Goal: Check status: Check status

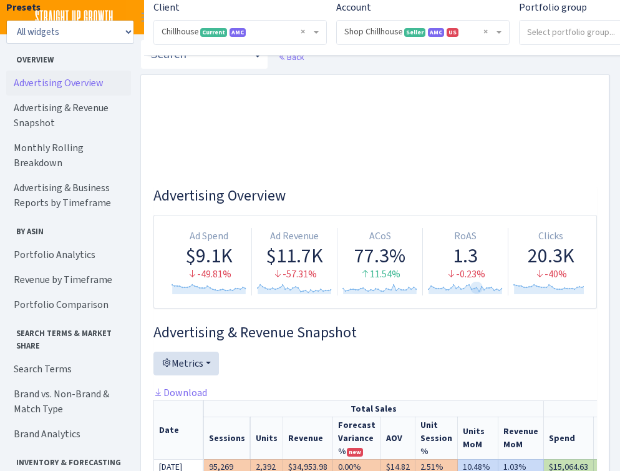
select select "731601115775663"
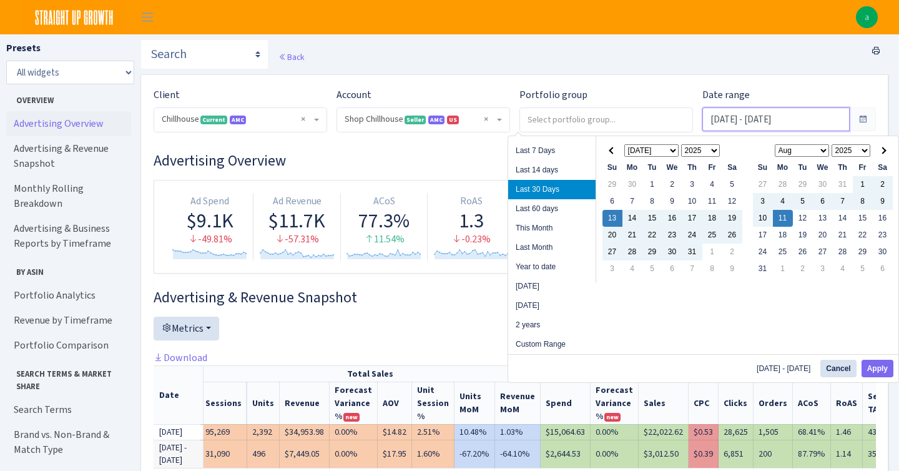
click at [620, 119] on input "[DATE] - [DATE]" at bounding box center [775, 119] width 147 height 24
click at [548, 214] on li "Last 60 days" at bounding box center [551, 208] width 87 height 19
type input "[DATE] - [DATE]"
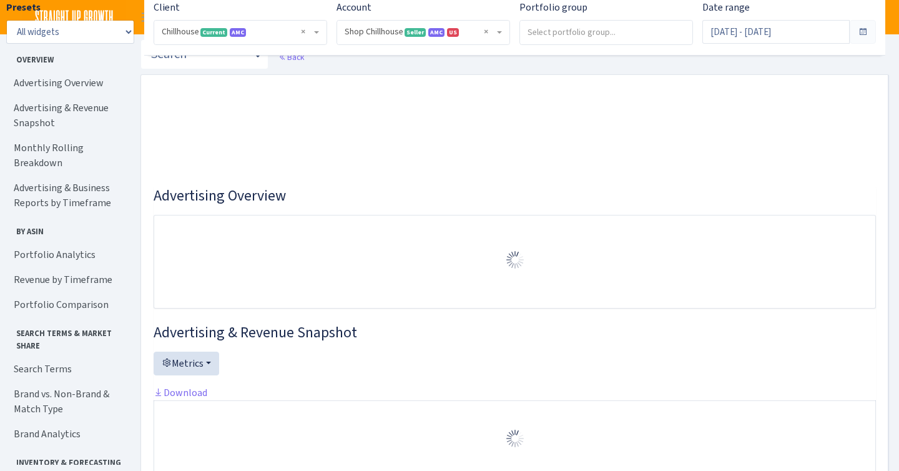
select select "731601115775663"
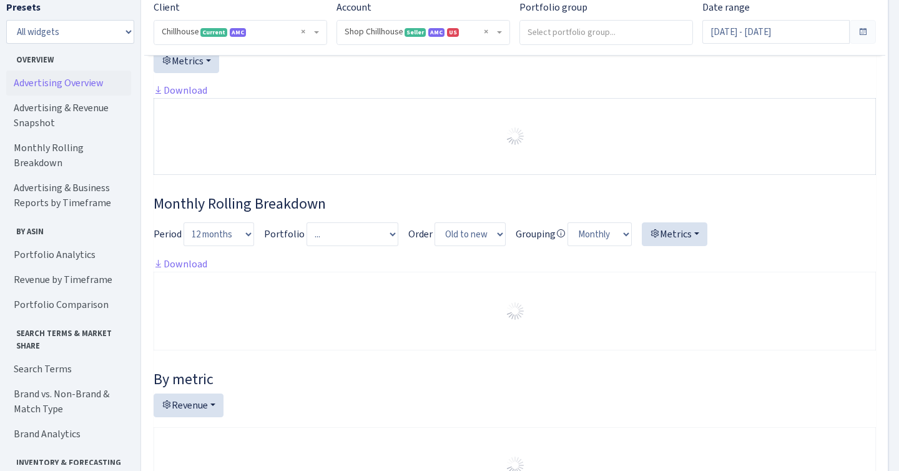
scroll to position [281, 0]
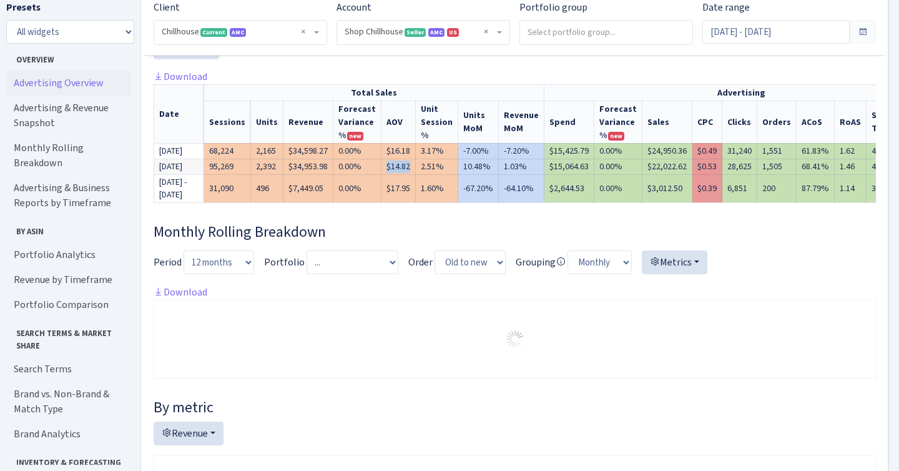
drag, startPoint x: 386, startPoint y: 167, endPoint x: 411, endPoint y: 167, distance: 25.0
click at [411, 167] on td "$14.82" at bounding box center [398, 167] width 34 height 16
copy td "$14.82"
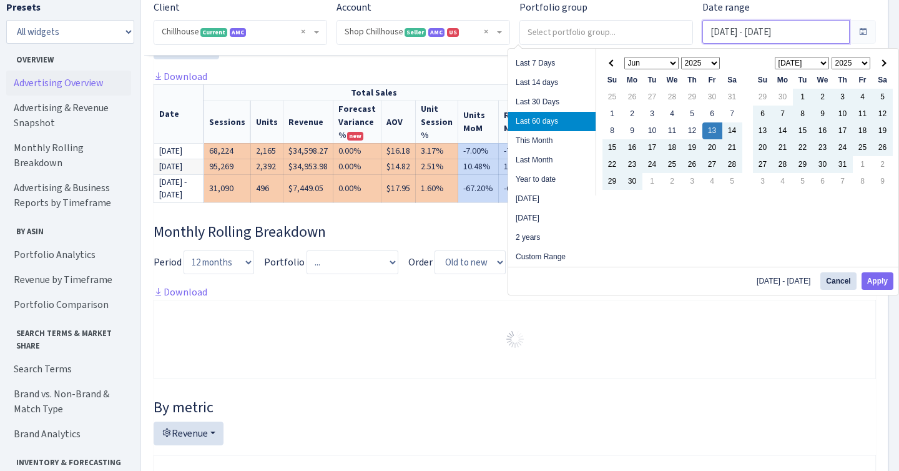
click at [775, 31] on input "[DATE] - [DATE]" at bounding box center [775, 32] width 147 height 24
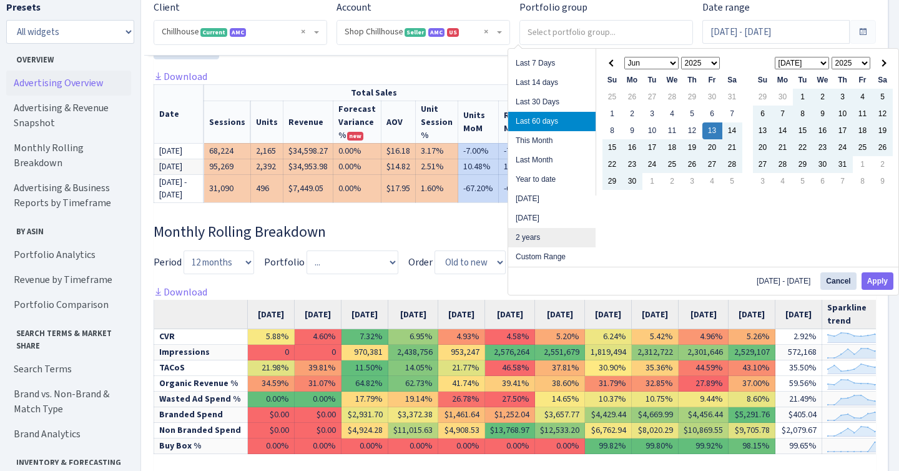
click at [539, 231] on li "2 years" at bounding box center [551, 237] width 87 height 19
type input "Aug 12, 2023 - Aug 12, 2025"
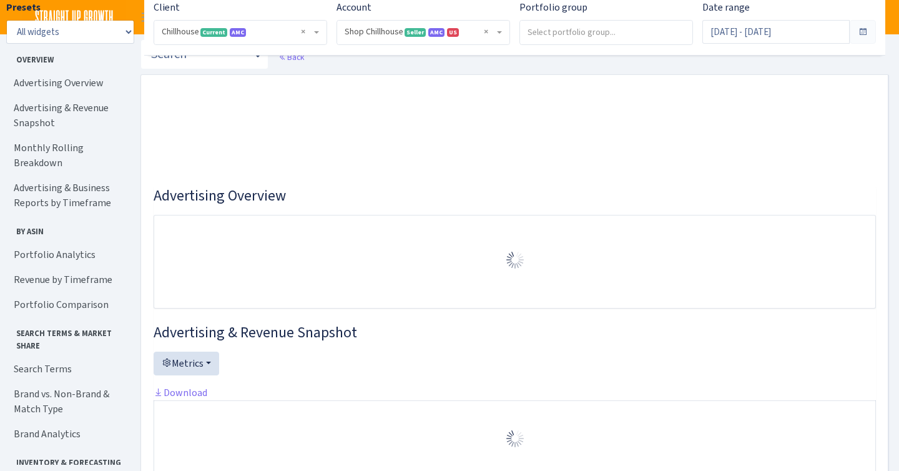
select select "731601115775663"
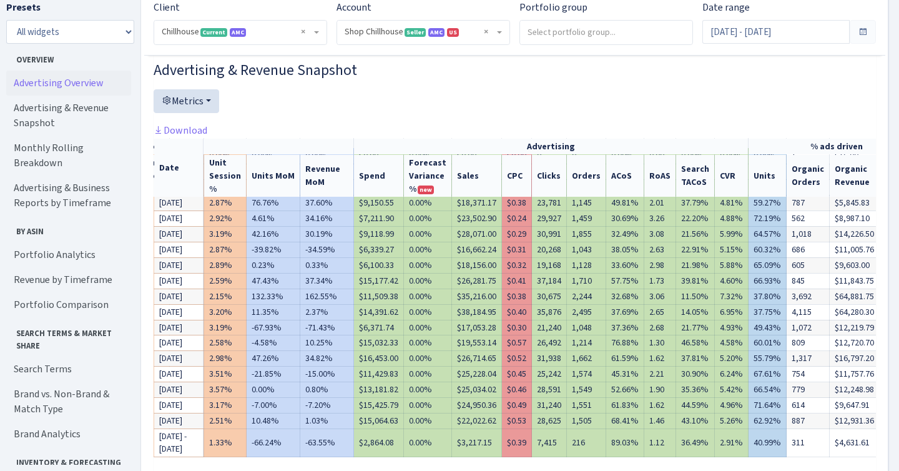
scroll to position [61, 242]
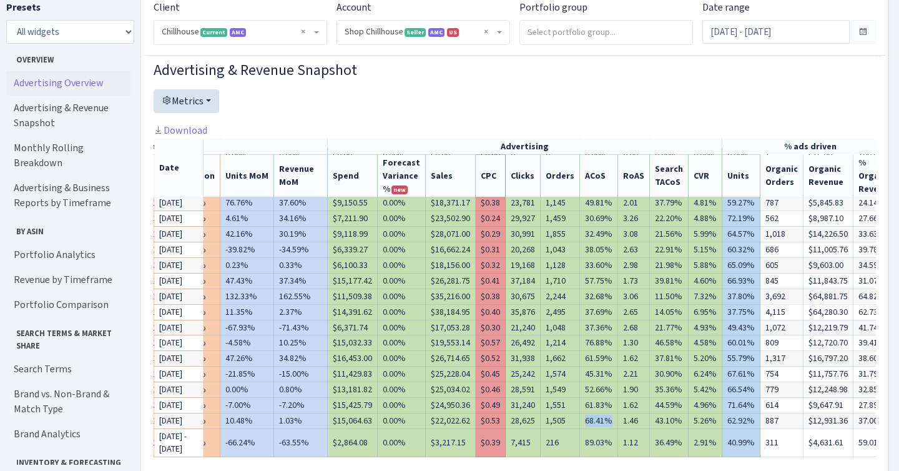
drag, startPoint x: 572, startPoint y: 406, endPoint x: 595, endPoint y: 406, distance: 23.1
click at [595, 413] on td "68.41%" at bounding box center [599, 421] width 38 height 16
copy td "68.41%"
